Goal: Task Accomplishment & Management: Complete application form

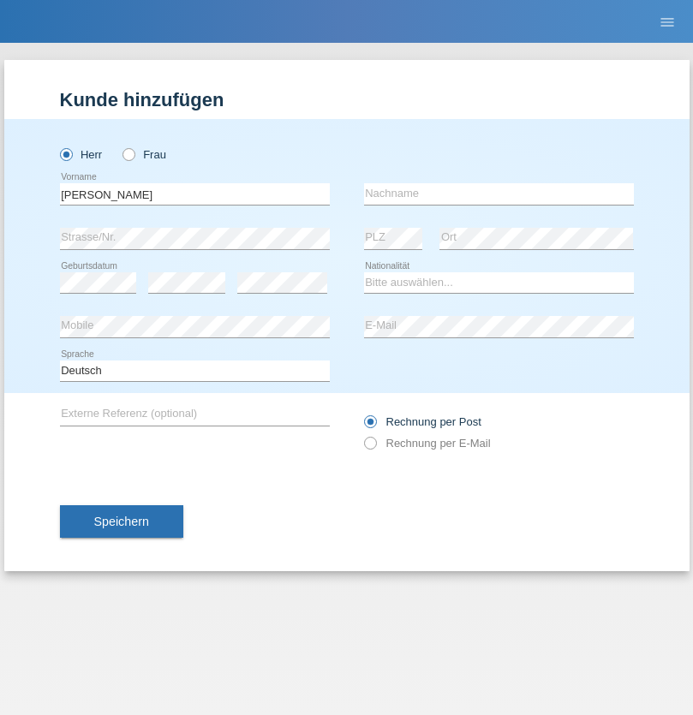
type input "[PERSON_NAME]"
click at [499, 194] on input "text" at bounding box center [499, 193] width 270 height 21
type input "Garrigued"
select select "CH"
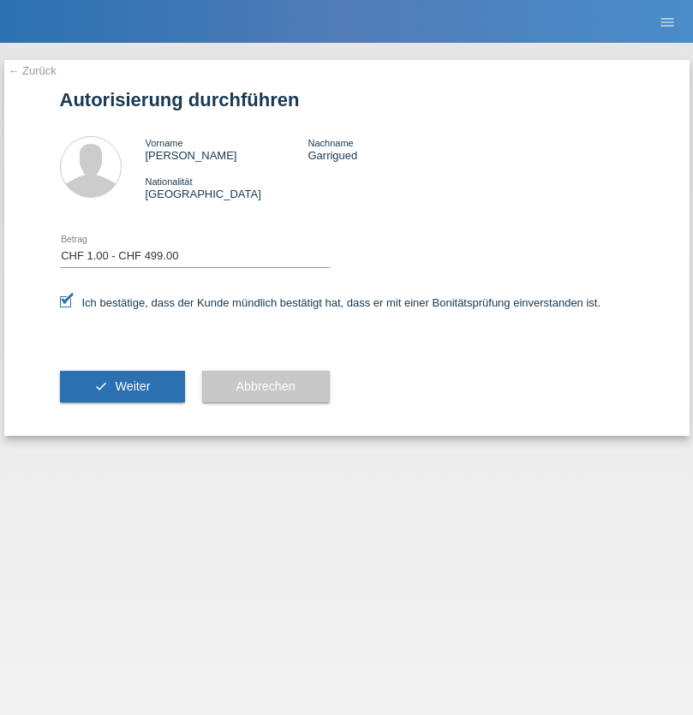
select select "1"
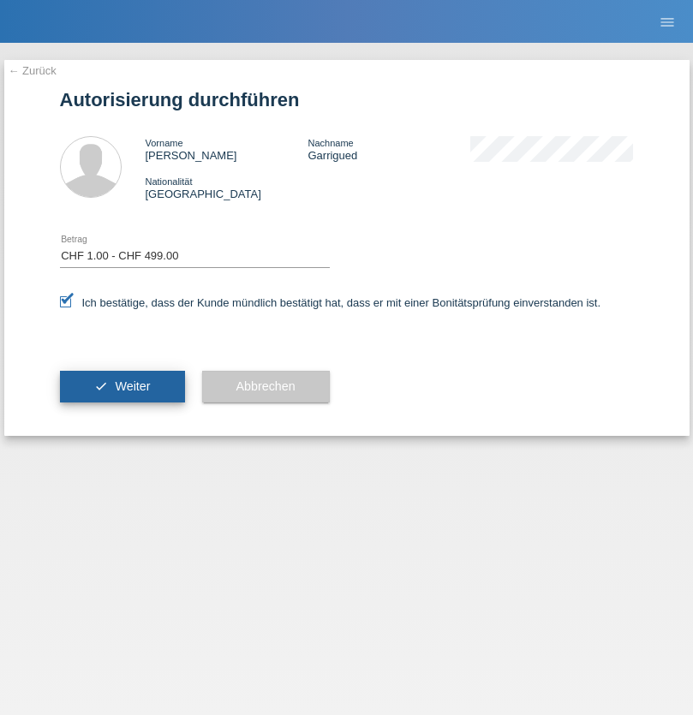
click at [122, 386] on span "Weiter" at bounding box center [132, 387] width 35 height 14
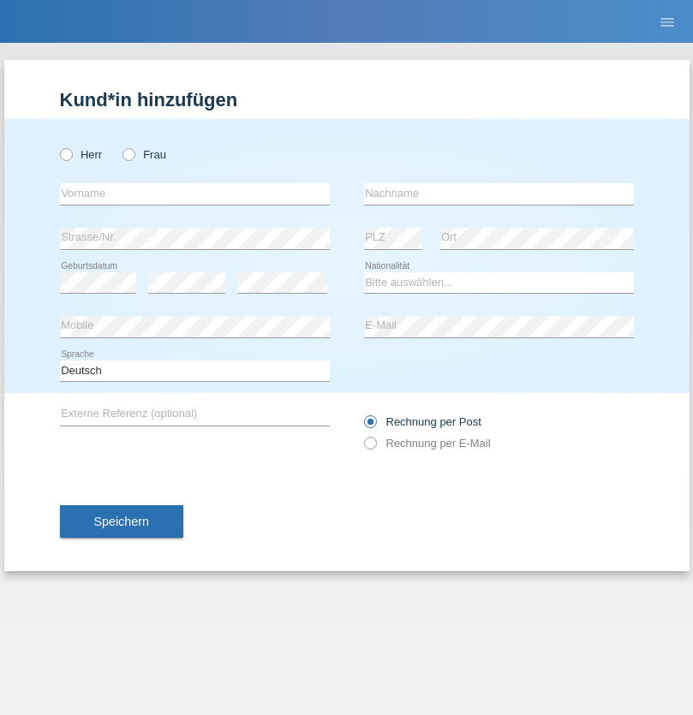
radio input "true"
click at [194, 194] on input "text" at bounding box center [195, 193] width 270 height 21
type input "Mario"
click at [499, 194] on input "text" at bounding box center [499, 193] width 270 height 21
type input "Skerlak"
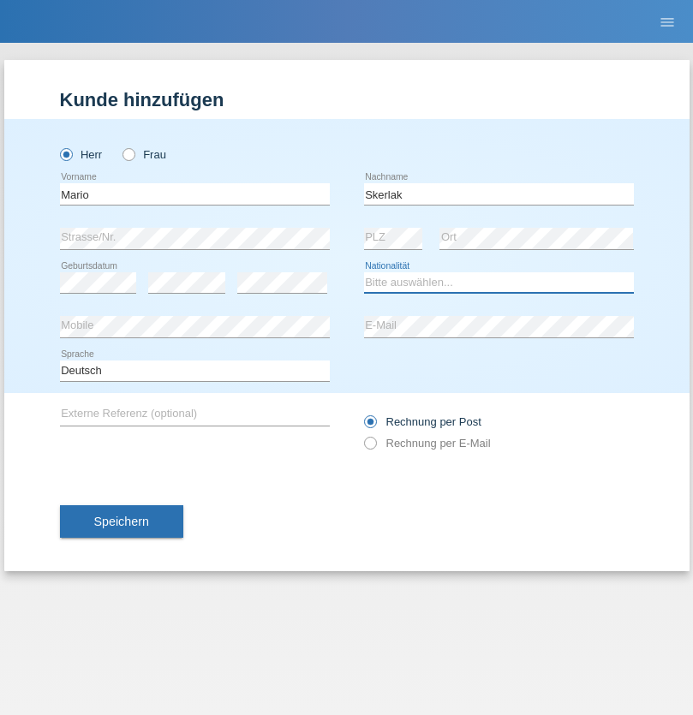
select select "SI"
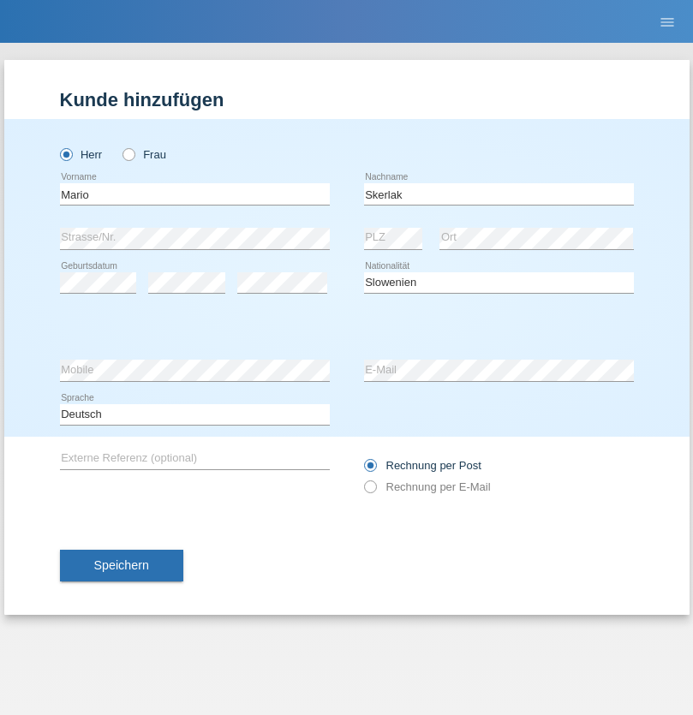
select select "C"
select select "30"
select select "05"
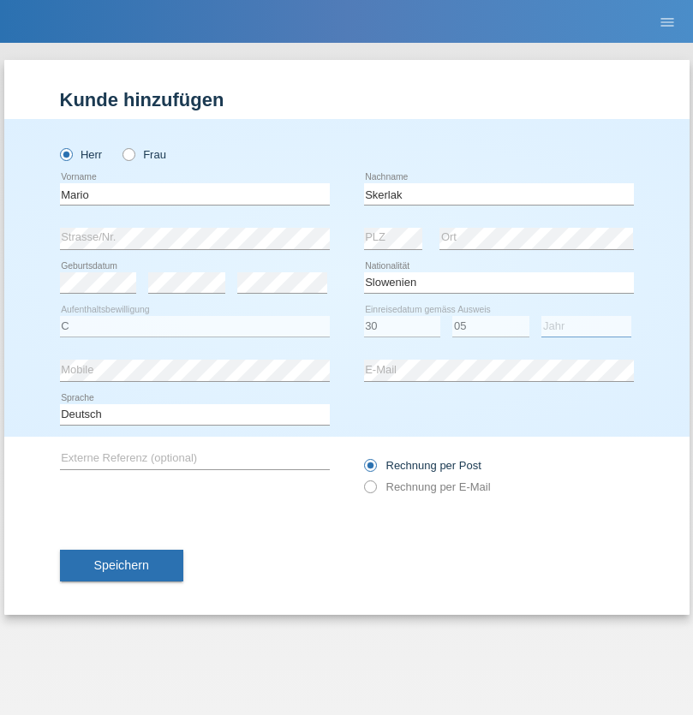
select select "2021"
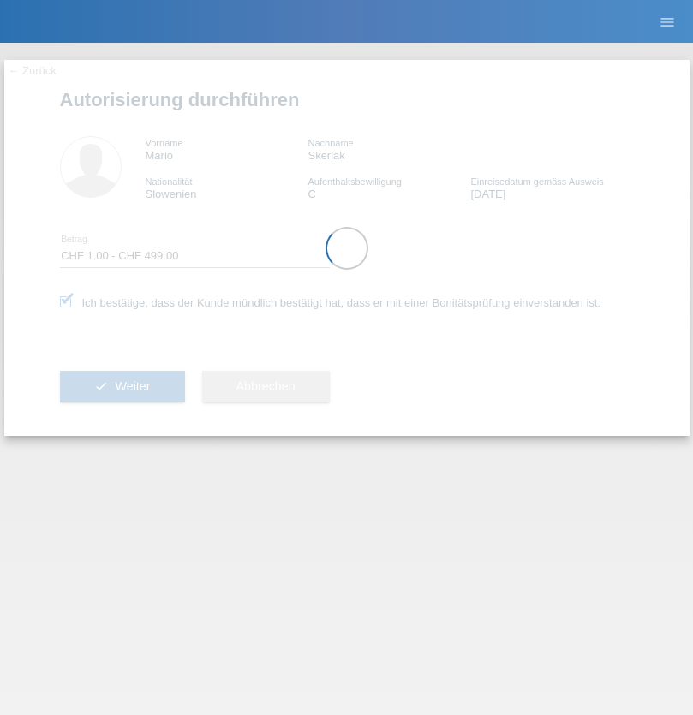
select select "1"
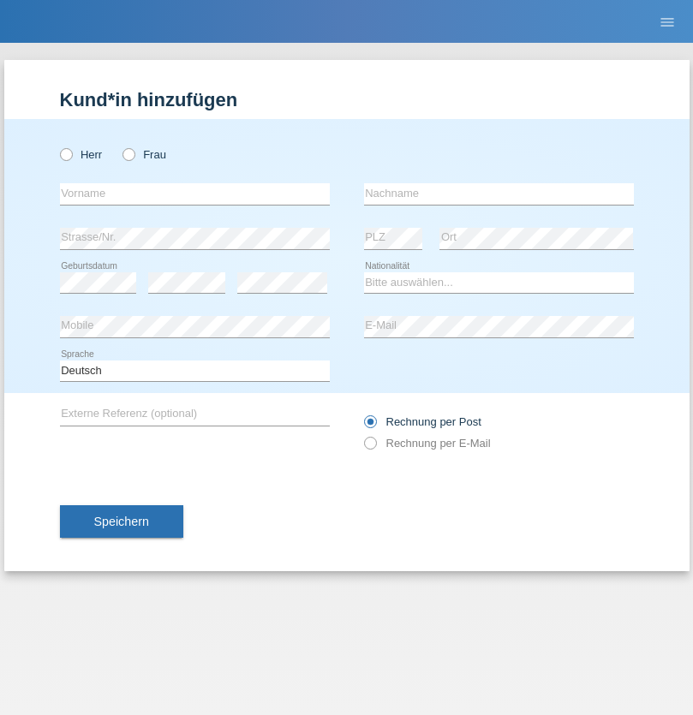
radio input "true"
click at [194, 194] on input "text" at bounding box center [195, 193] width 270 height 21
type input "Amer Naoual"
click at [499, 194] on input "text" at bounding box center [499, 193] width 270 height 21
type input "Amer"
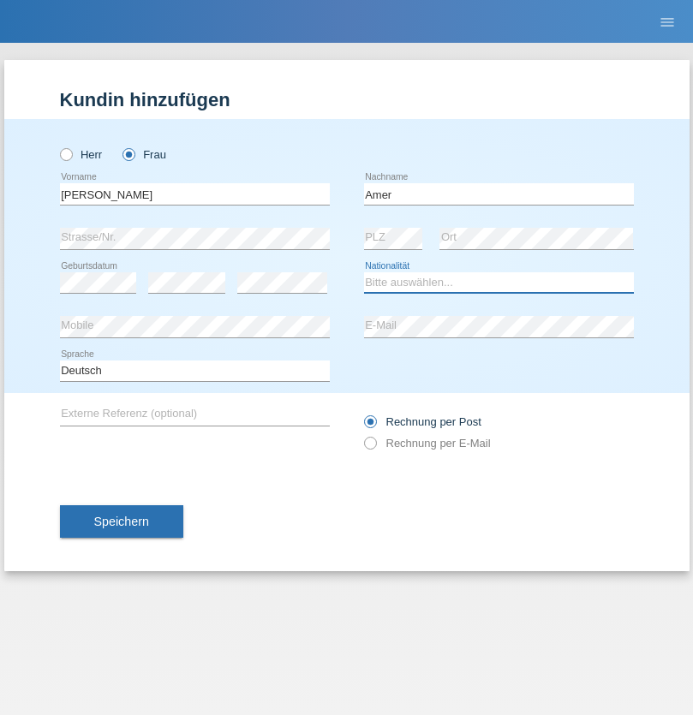
select select "MA"
select select "C"
select select "04"
select select "01"
radio input "true"
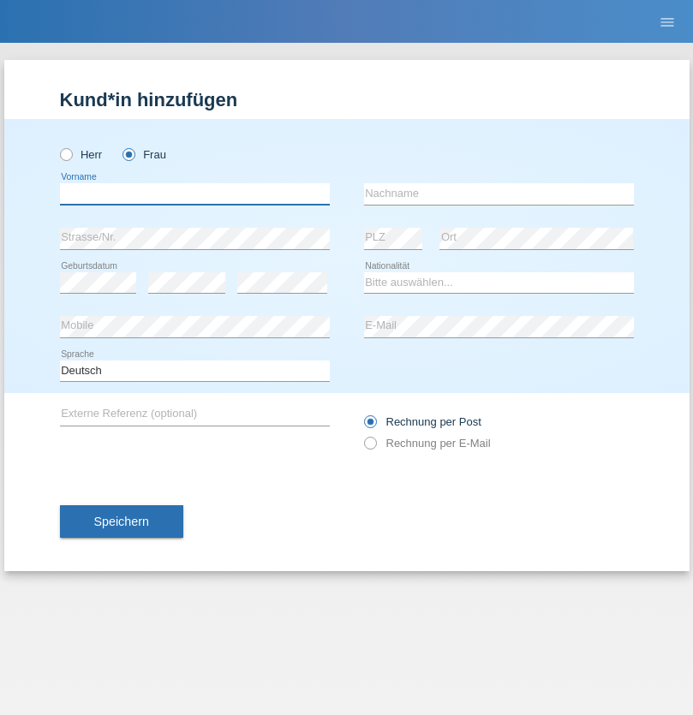
click at [194, 194] on input "text" at bounding box center [195, 193] width 270 height 21
type input "Tamara"
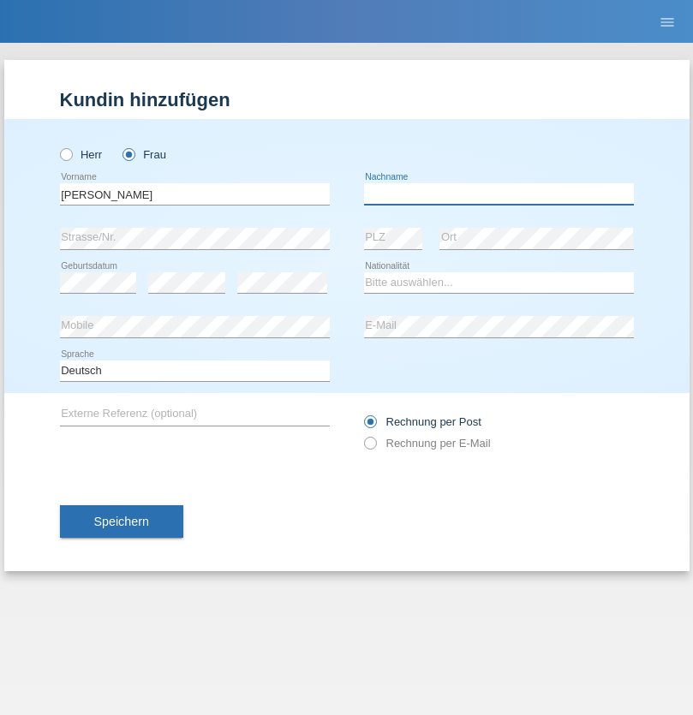
click at [499, 194] on input "text" at bounding box center [499, 193] width 270 height 21
type input "Müler"
select select "SI"
select select "C"
select select "28"
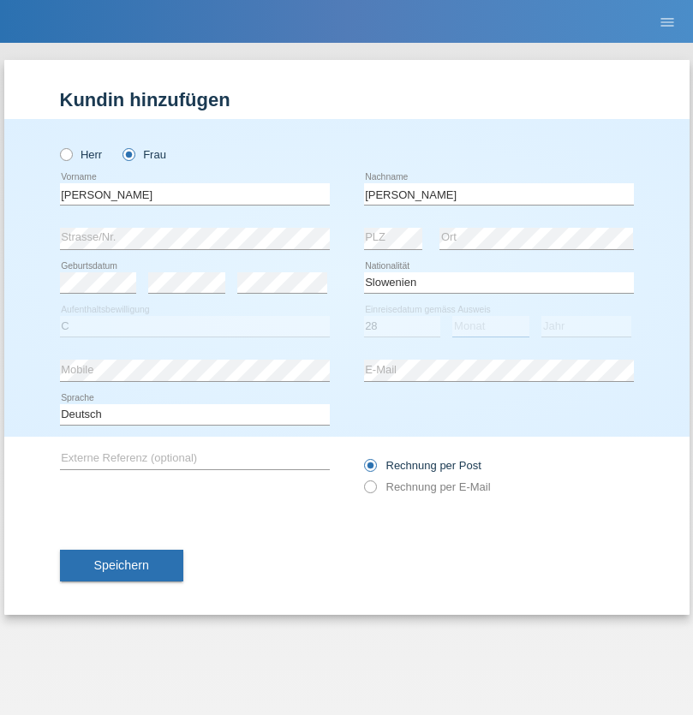
select select "08"
select select "2021"
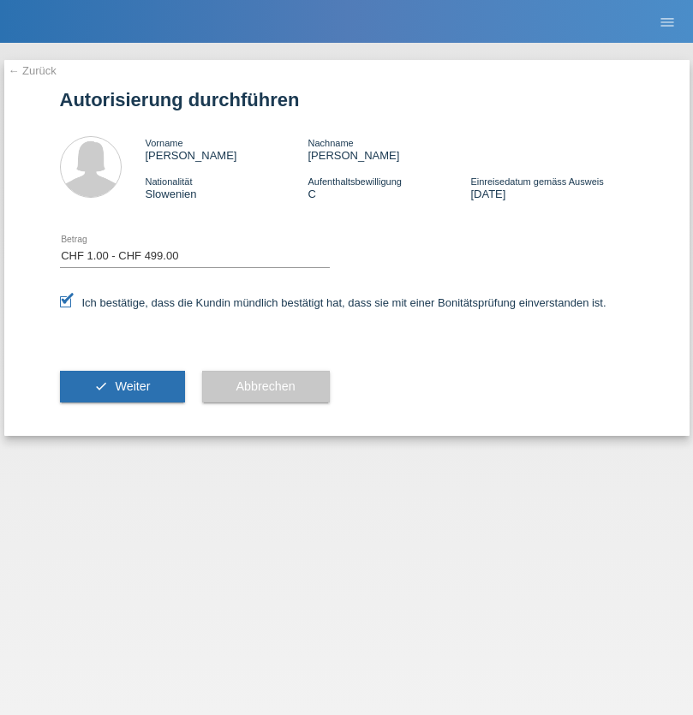
select select "1"
click at [122, 386] on span "Weiter" at bounding box center [132, 387] width 35 height 14
